Goal: Task Accomplishment & Management: Use online tool/utility

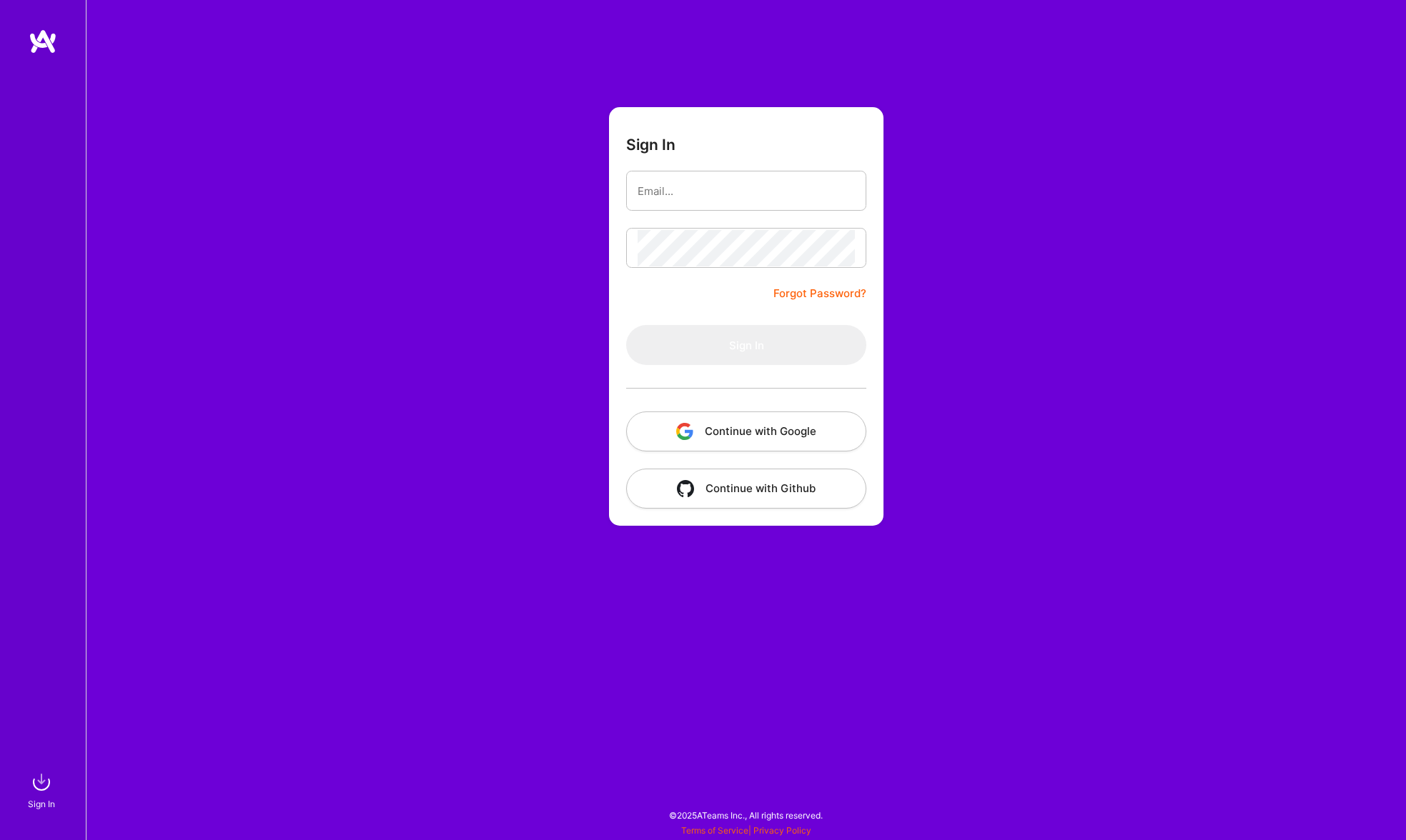
click at [0, 833] on com-1password-button at bounding box center [0, 833] width 0 height 0
type input "[PERSON_NAME][EMAIL_ADDRESS][PERSON_NAME][DOMAIN_NAME]"
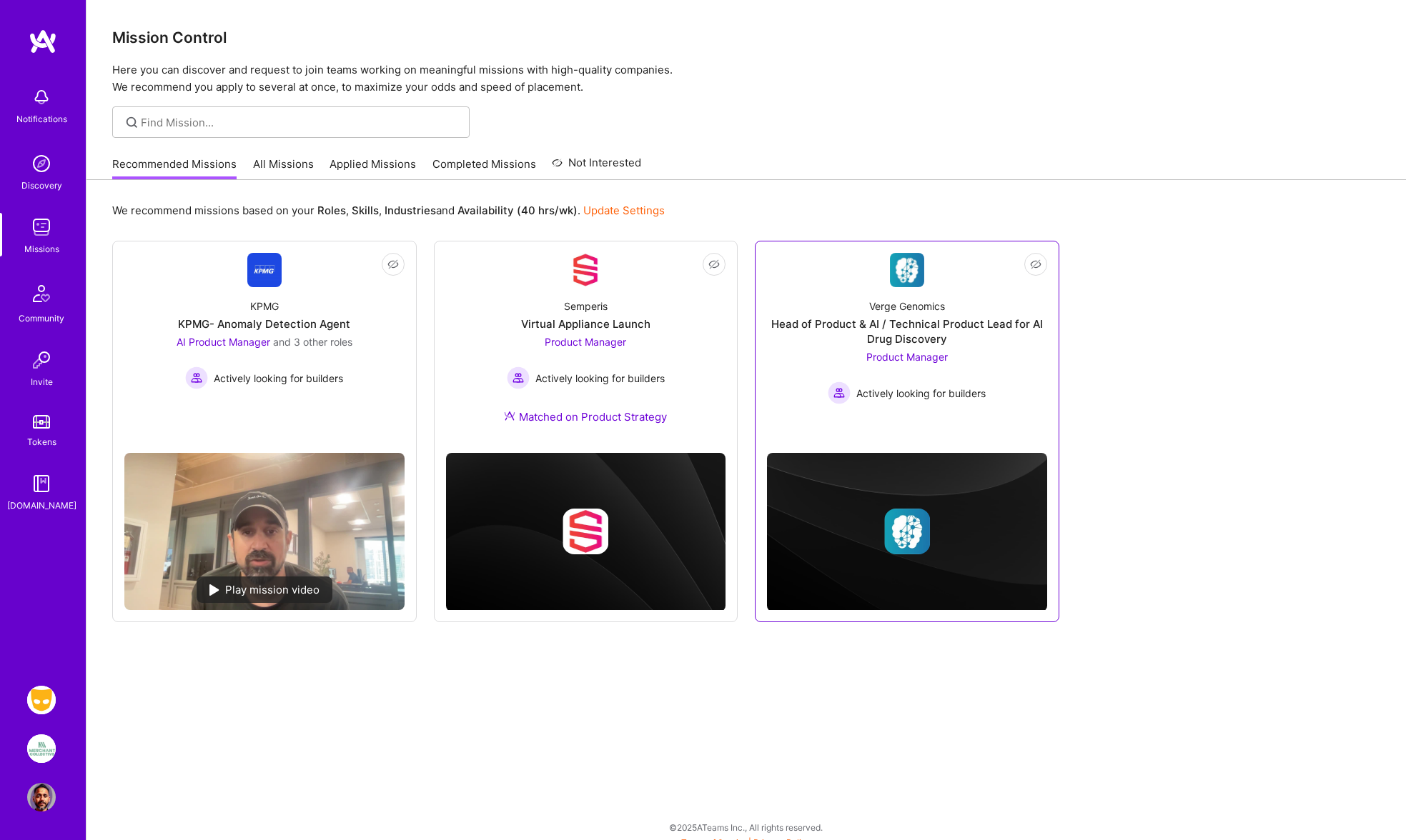
click at [898, 356] on span "Product Manager" at bounding box center [906, 357] width 81 height 12
click at [37, 700] on img at bounding box center [41, 700] width 29 height 29
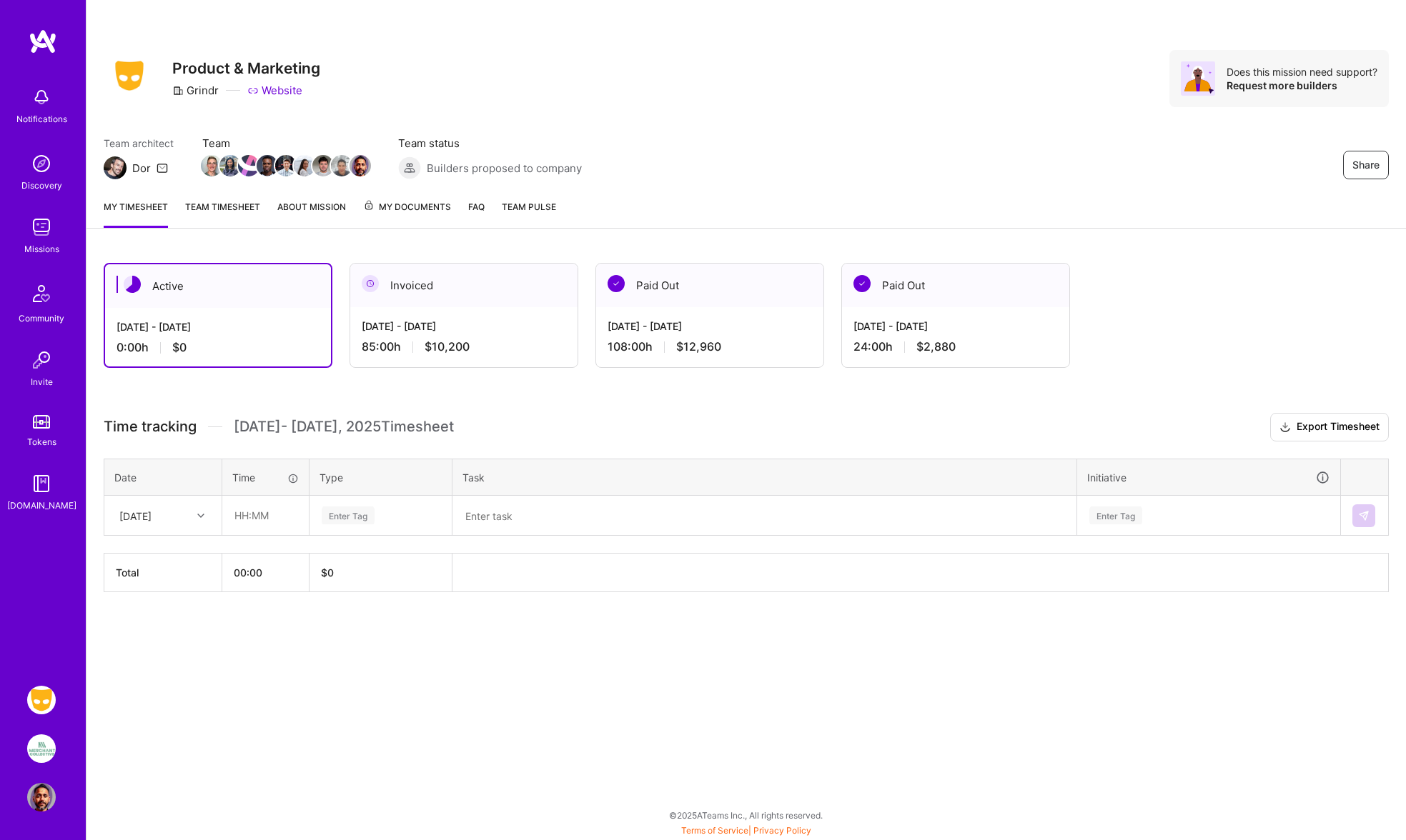
click at [199, 517] on icon at bounding box center [200, 515] width 7 height 7
click at [154, 610] on div "[DATE]" at bounding box center [163, 609] width 116 height 26
click at [237, 515] on input "text" at bounding box center [266, 515] width 85 height 38
type input "09:00"
click at [346, 517] on div "Enter Tag" at bounding box center [348, 515] width 53 height 22
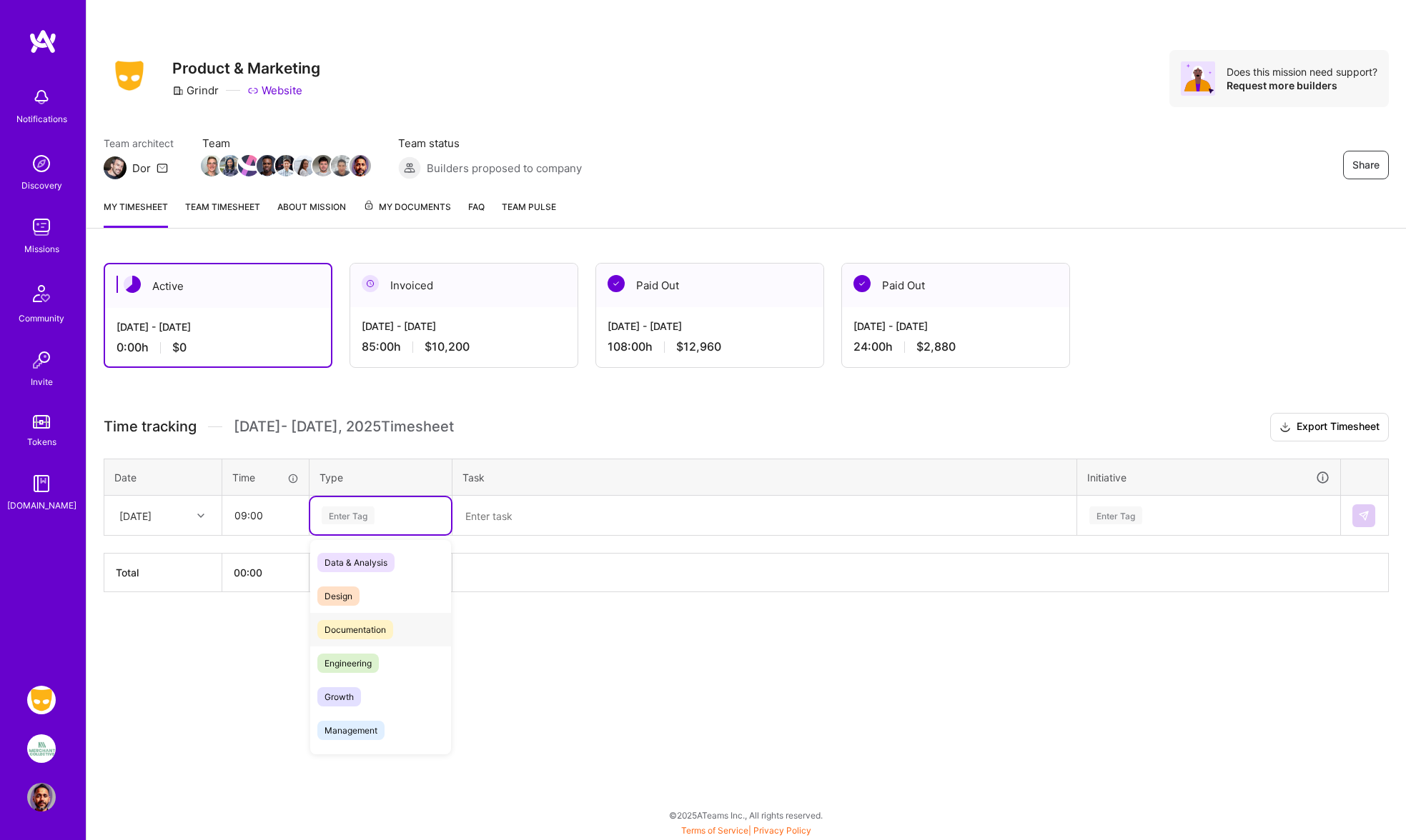
click at [365, 633] on span "Documentation" at bounding box center [355, 630] width 76 height 20
click at [483, 519] on textarea at bounding box center [764, 515] width 621 height 37
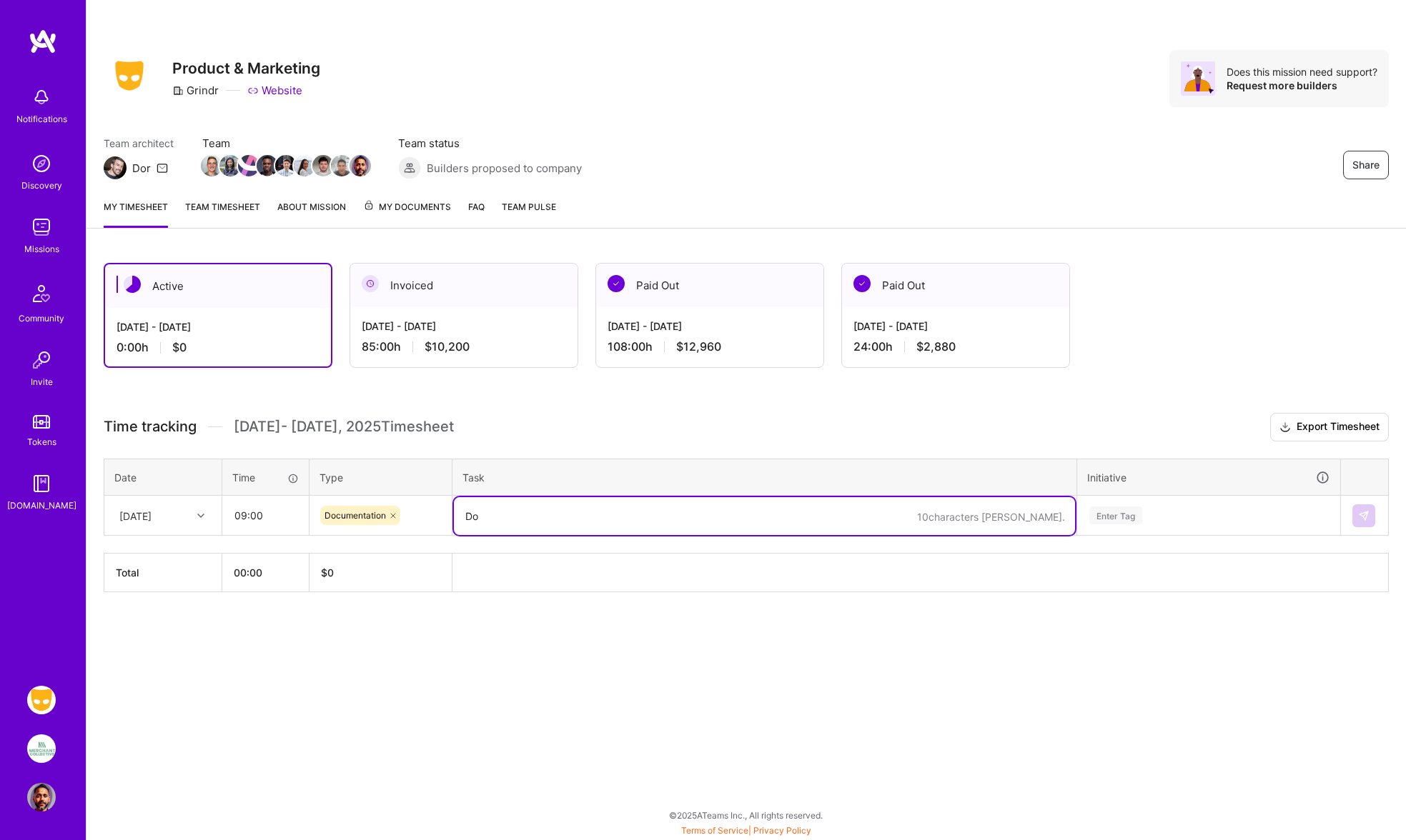
type textarea "D"
type textarea "PRD for cascade optimizations + checking experiments for revenue gap + meetings"
click at [1124, 518] on div "Enter Tag" at bounding box center [1115, 515] width 53 height 22
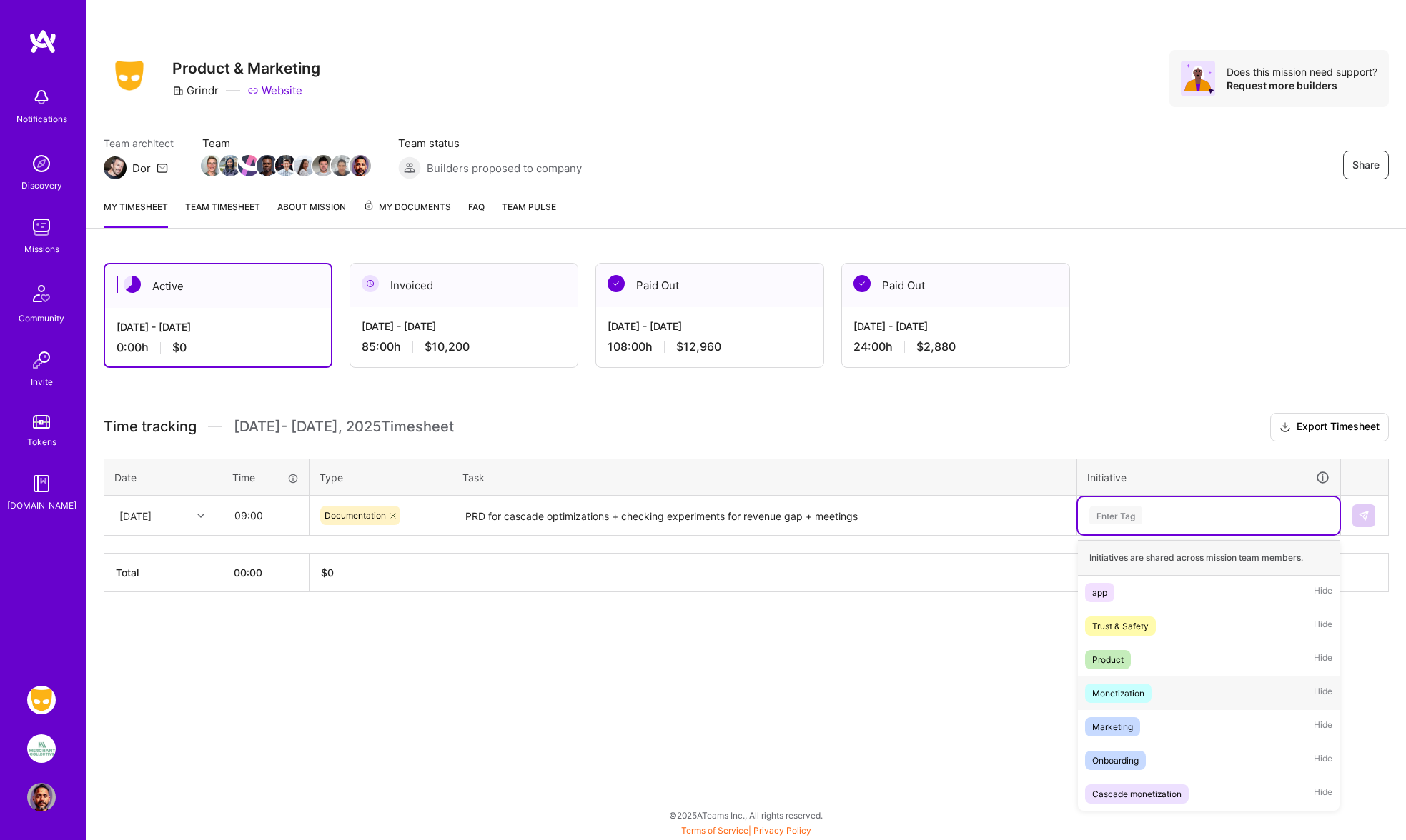
click at [1125, 692] on div "Monetization" at bounding box center [1118, 693] width 53 height 15
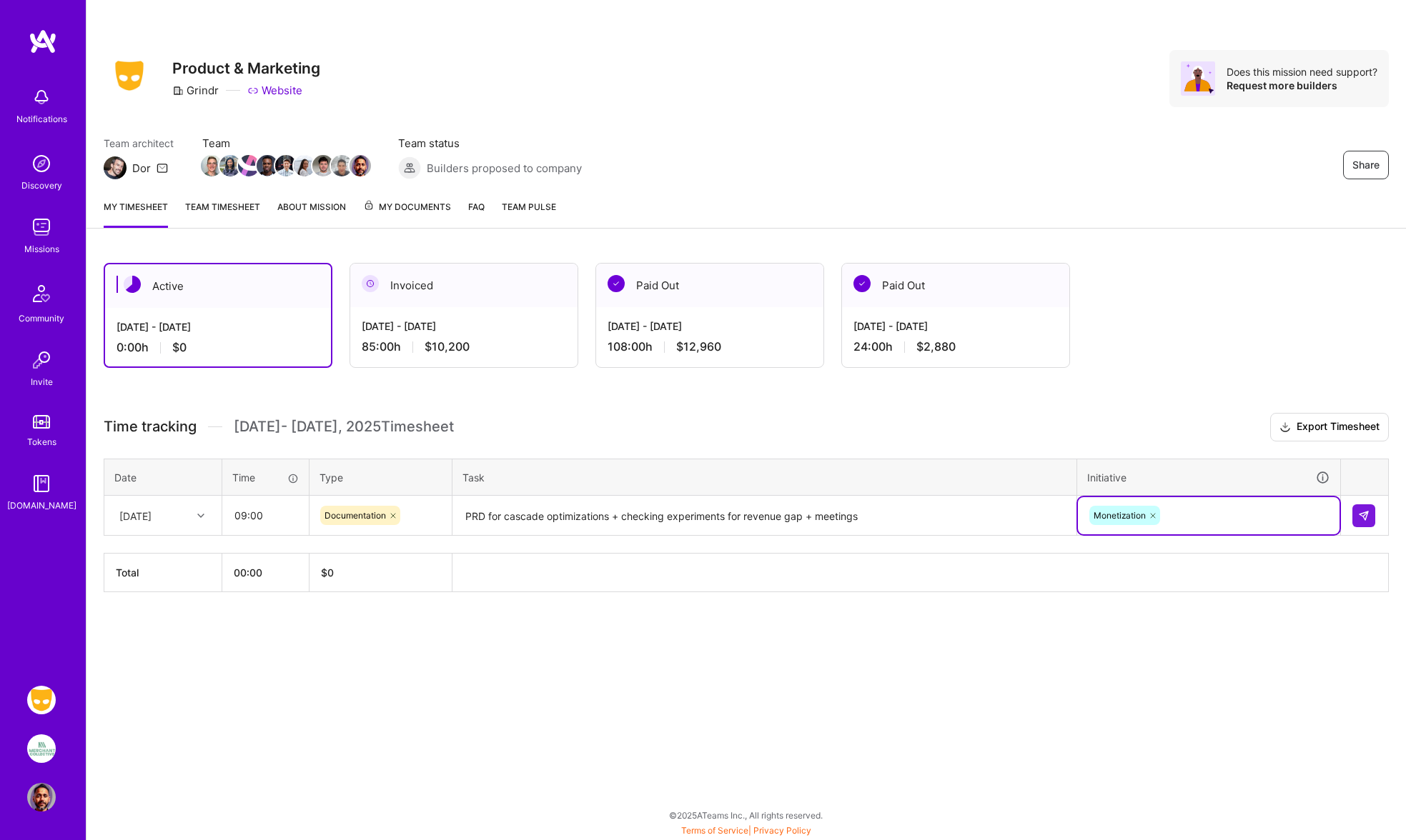
click at [1211, 524] on div "Monetization" at bounding box center [1208, 515] width 241 height 22
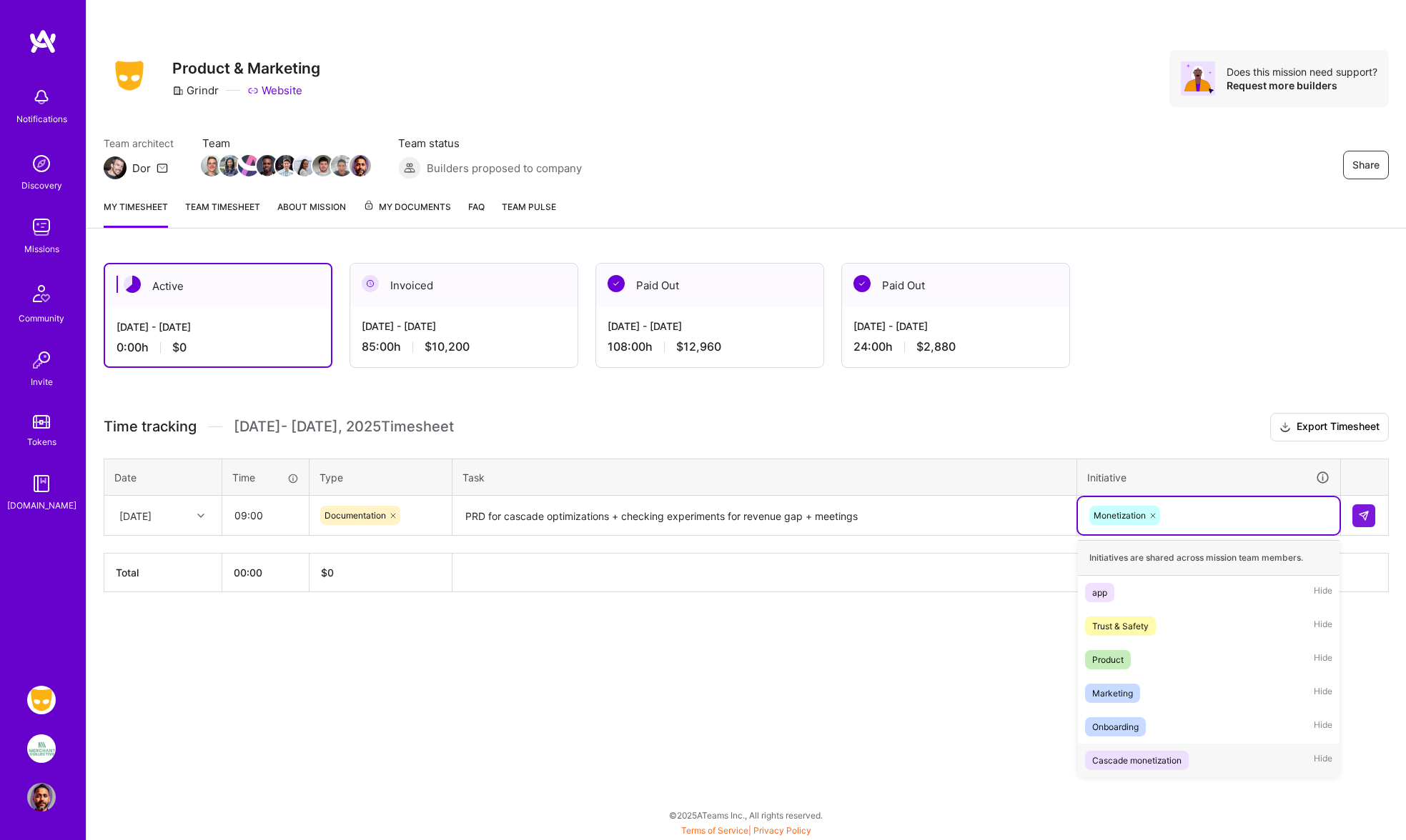
click at [1178, 760] on div "Cascade monetization" at bounding box center [1136, 760] width 89 height 15
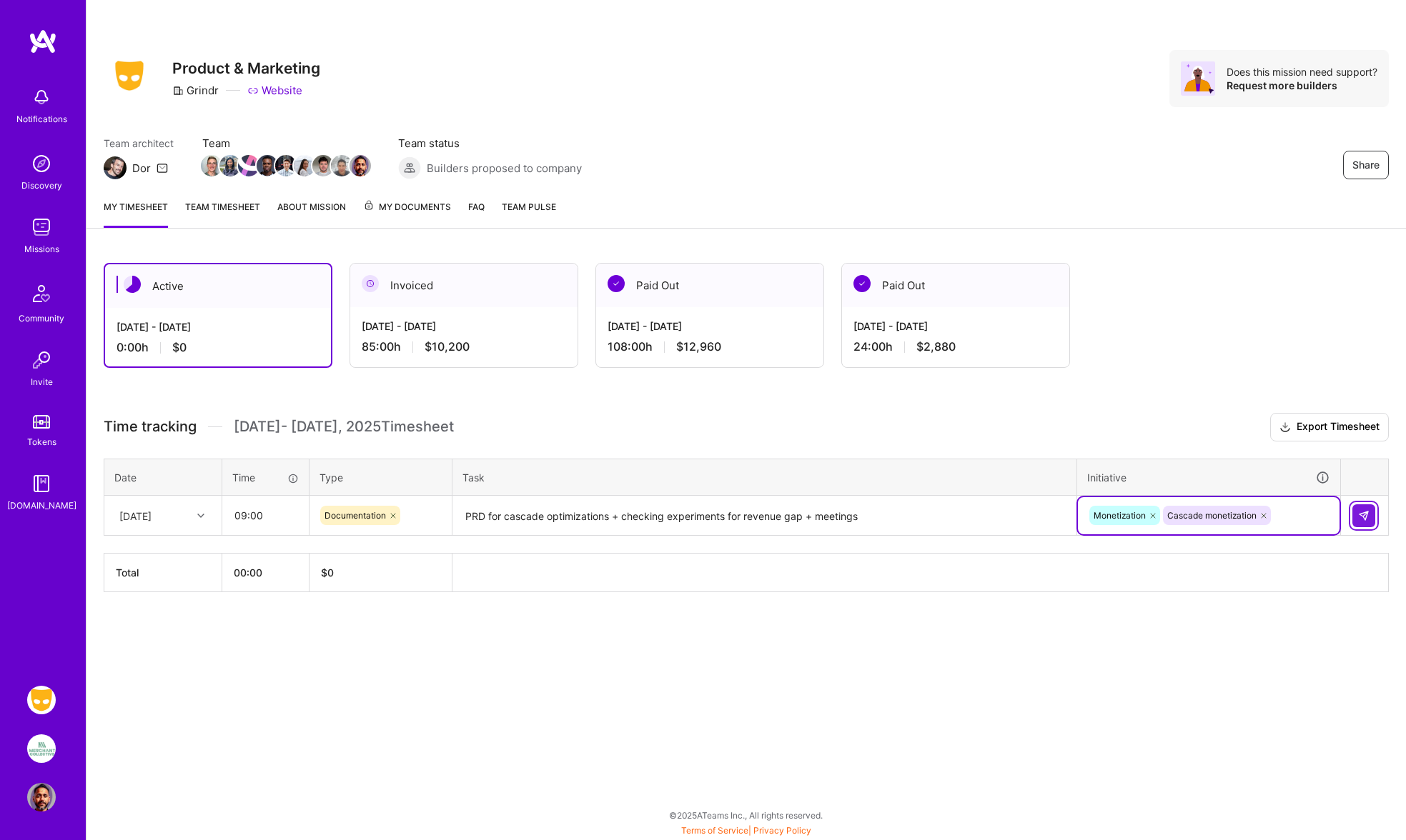
click at [1368, 514] on img at bounding box center [1363, 516] width 11 height 11
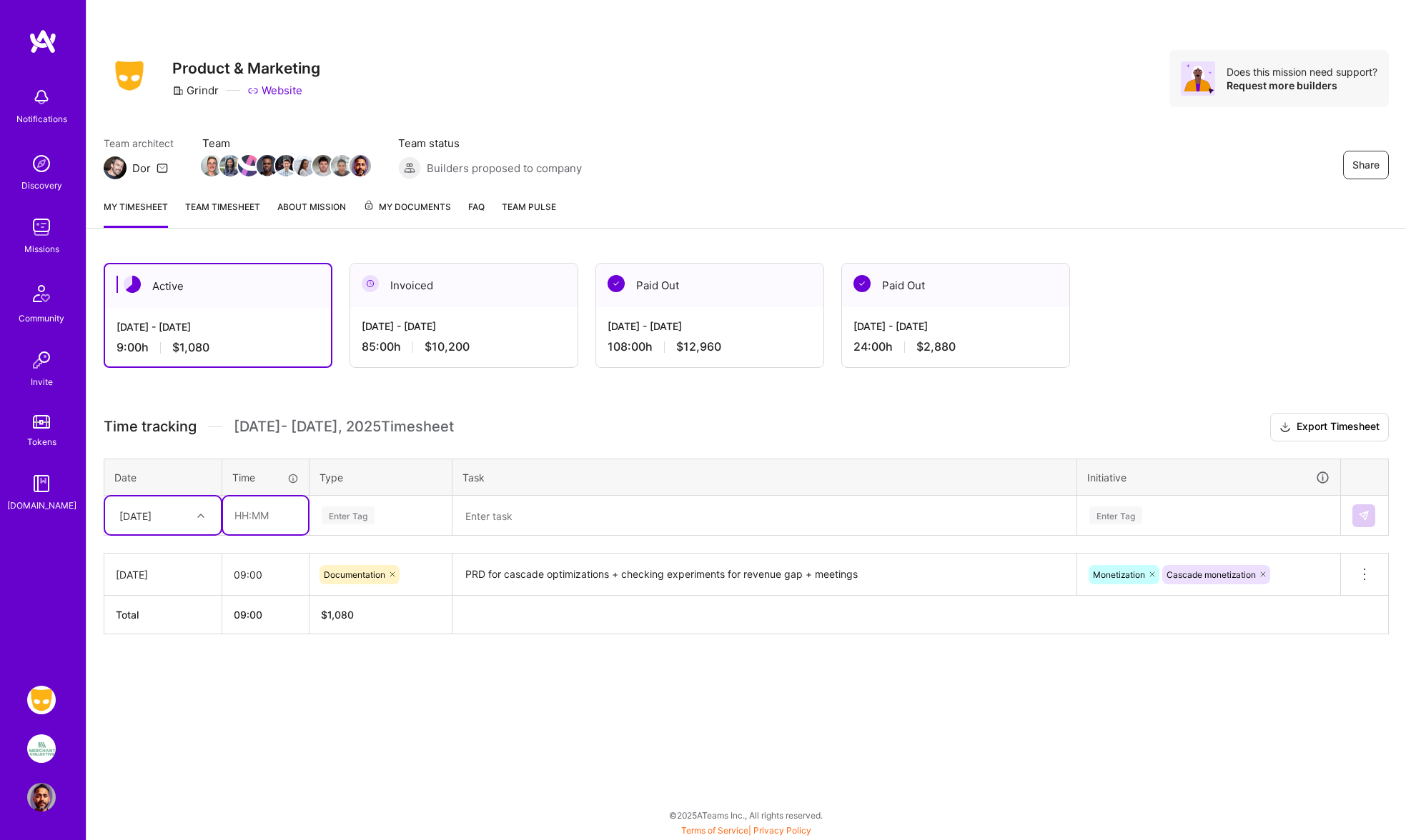
click at [238, 516] on input "text" at bounding box center [266, 515] width 85 height 38
click at [202, 518] on icon at bounding box center [200, 515] width 7 height 7
click at [155, 610] on div "[DATE]" at bounding box center [163, 609] width 116 height 26
click at [240, 515] on input "text" at bounding box center [266, 515] width 85 height 38
type input "09:00"
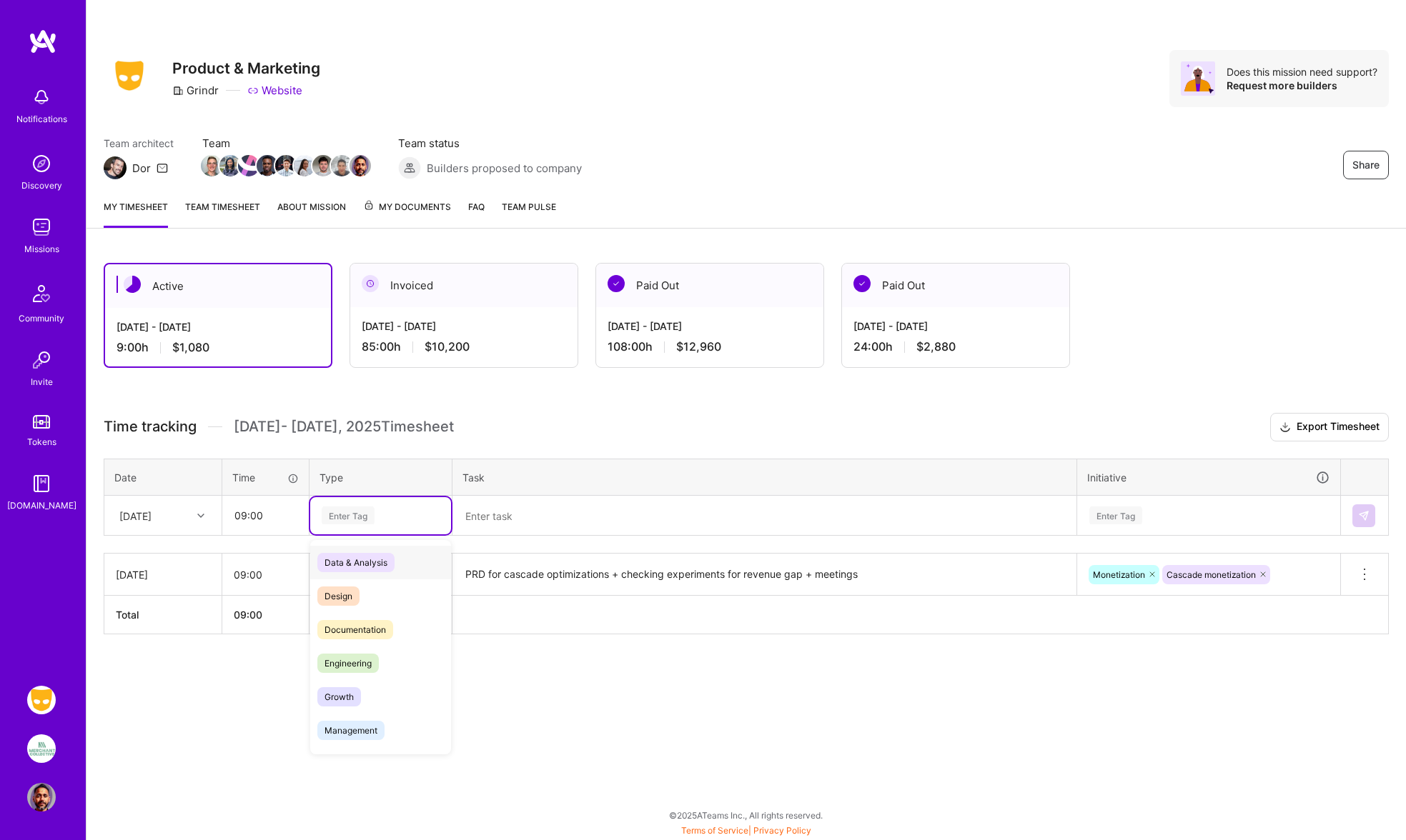
click at [335, 518] on div "Enter Tag" at bounding box center [348, 515] width 53 height 22
click at [362, 630] on span "Documentation" at bounding box center [355, 630] width 76 height 20
click at [499, 519] on textarea at bounding box center [764, 516] width 621 height 38
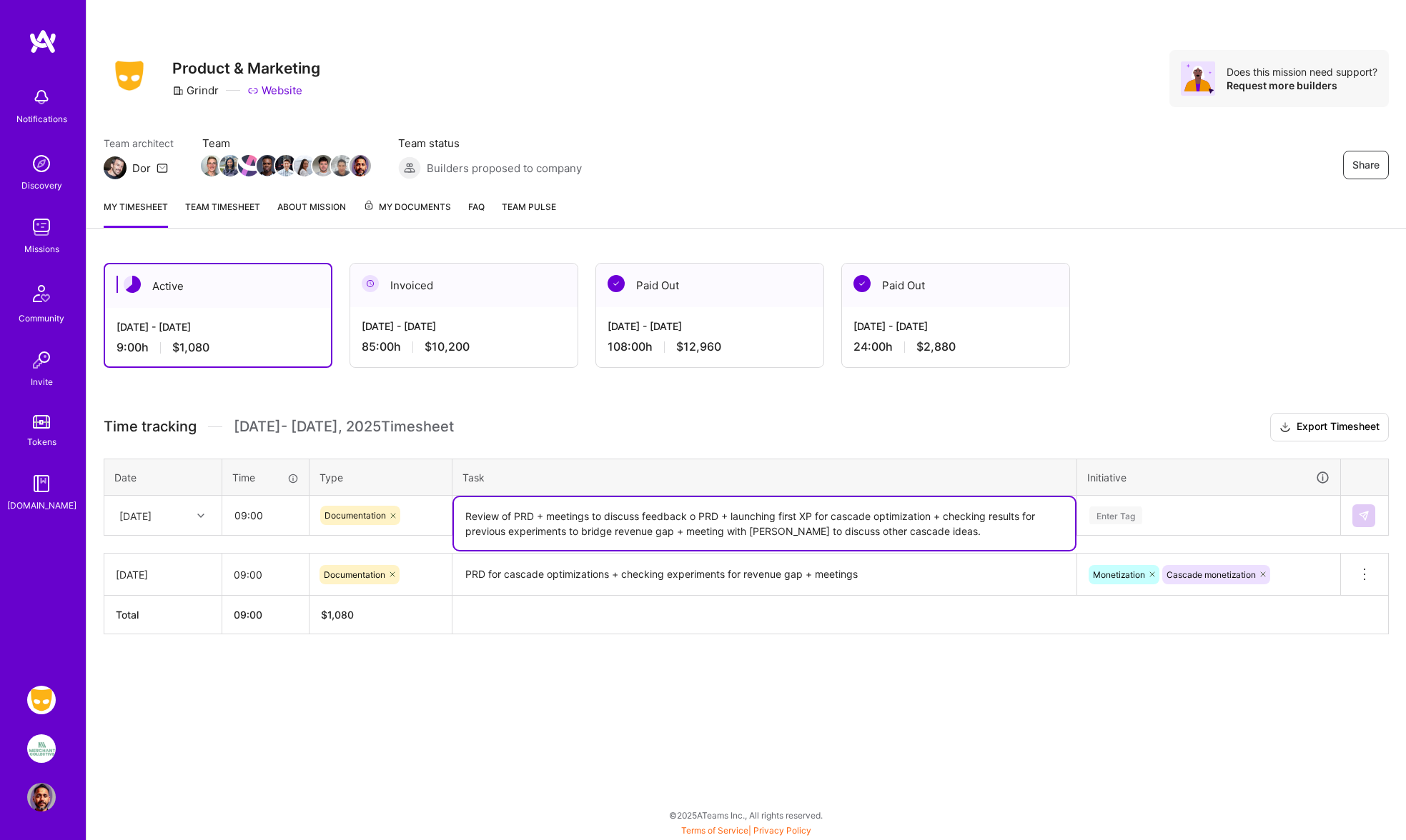
type textarea "Review of PRD + meetings to discuss feedback o PRD + launching first XP for cas…"
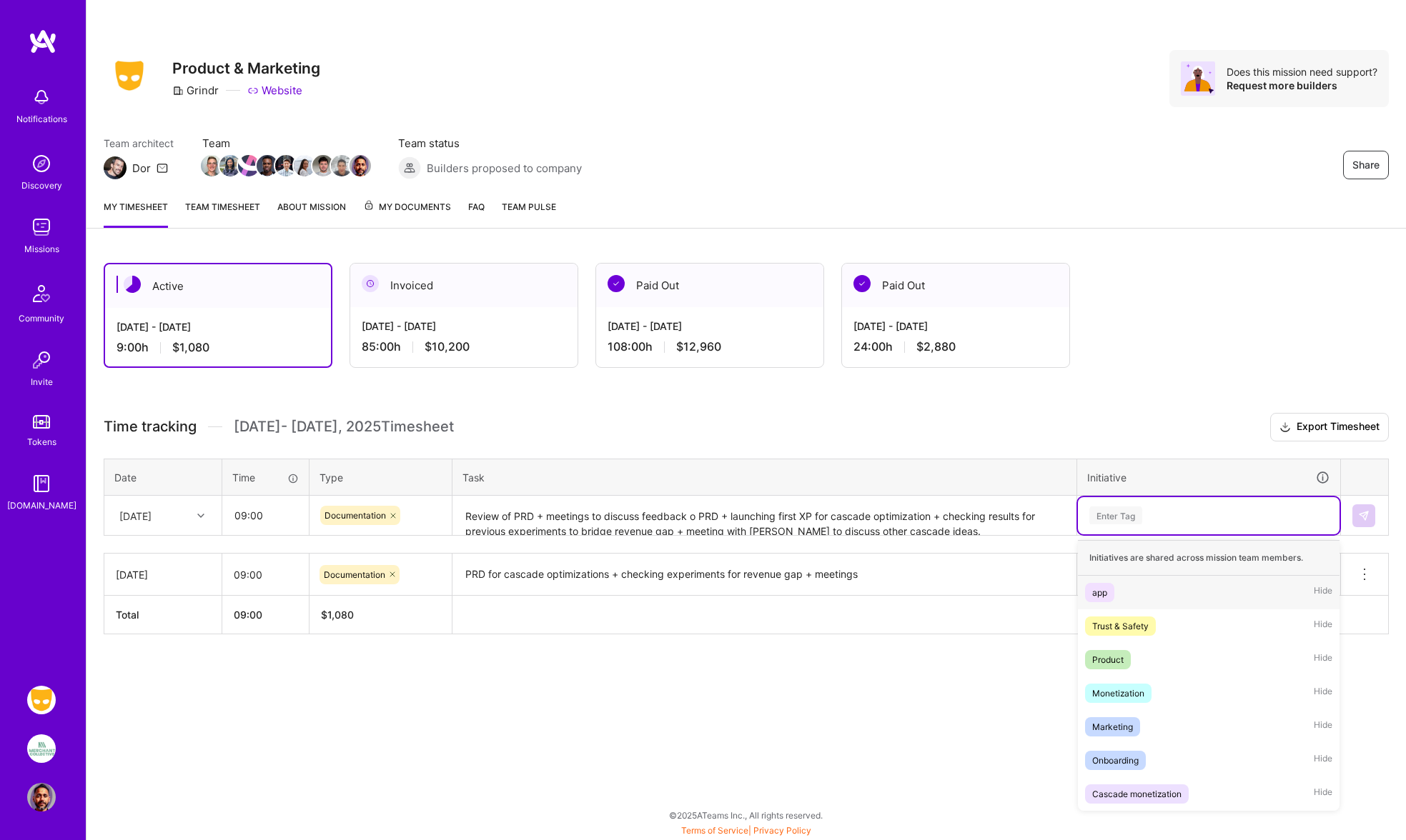
click at [1127, 513] on div "Enter Tag" at bounding box center [1115, 515] width 53 height 22
drag, startPoint x: 1142, startPoint y: 692, endPoint x: 1175, endPoint y: 637, distance: 64.1
click at [1142, 692] on div "Monetization" at bounding box center [1118, 693] width 53 height 15
click at [1197, 512] on div "Monetization" at bounding box center [1208, 515] width 241 height 22
click at [1159, 762] on div "Cascade monetization" at bounding box center [1136, 760] width 89 height 15
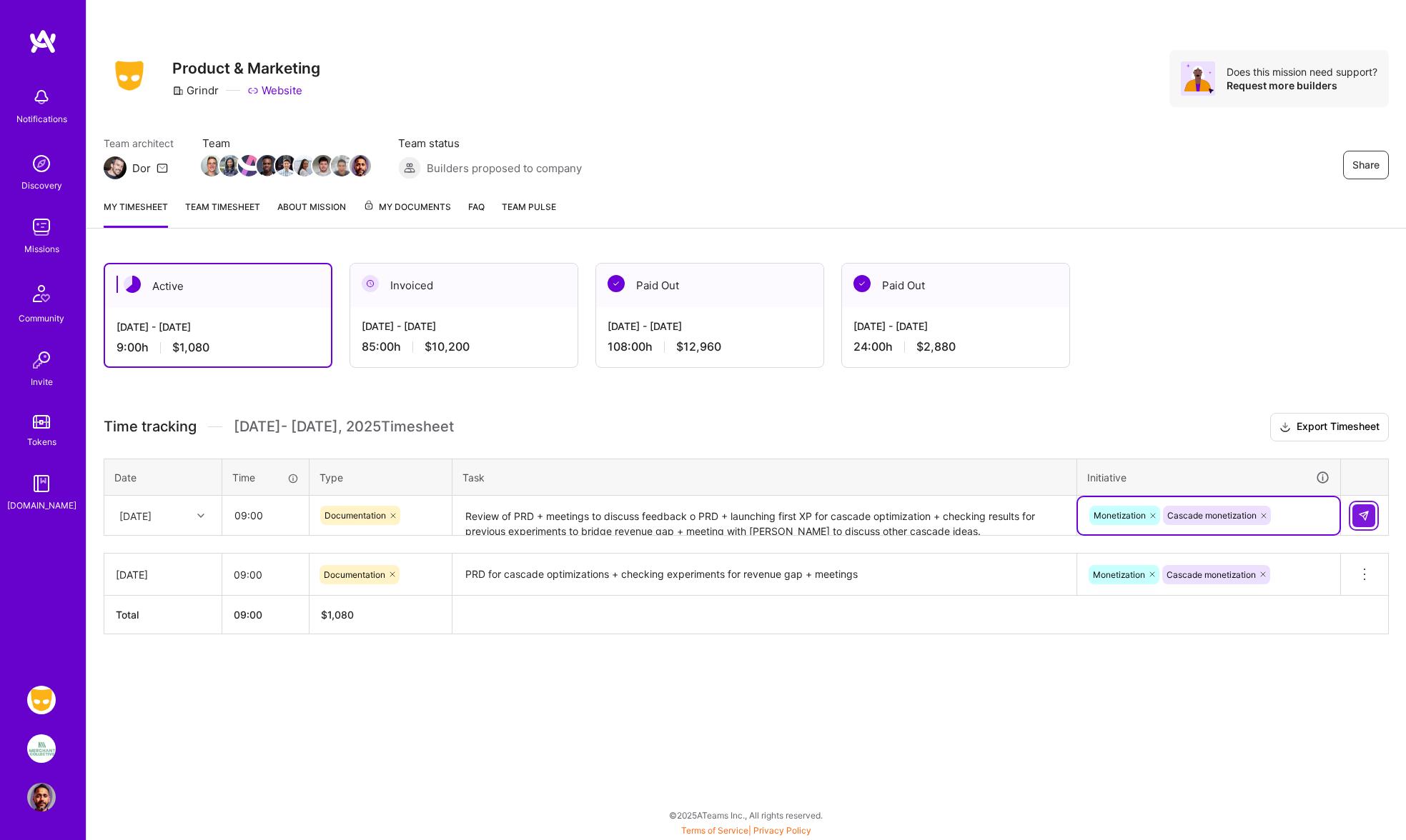
click at [1357, 508] on button at bounding box center [1363, 516] width 23 height 23
